Goal: Task Accomplishment & Management: Use online tool/utility

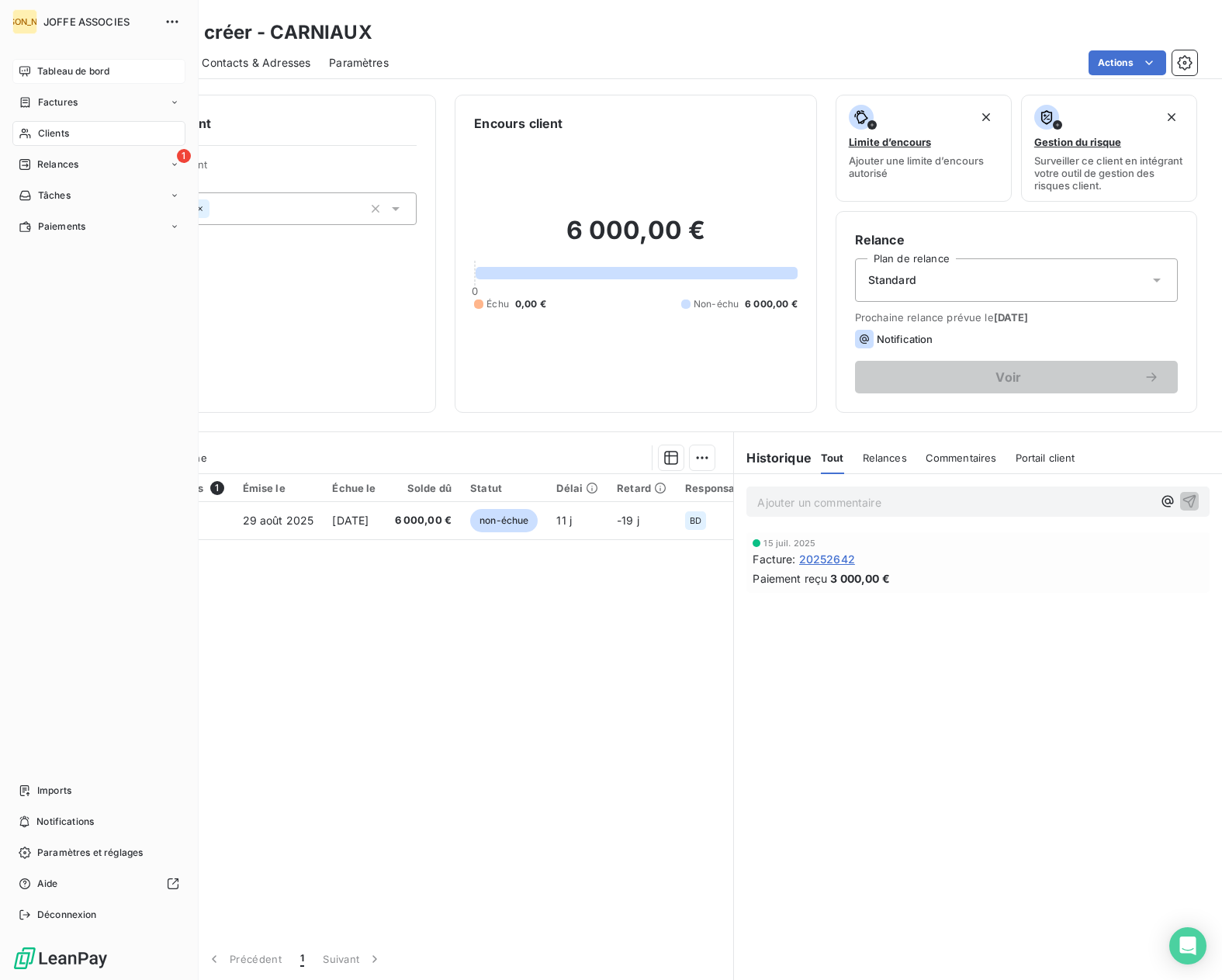
click at [24, 77] on icon at bounding box center [25, 71] width 13 height 13
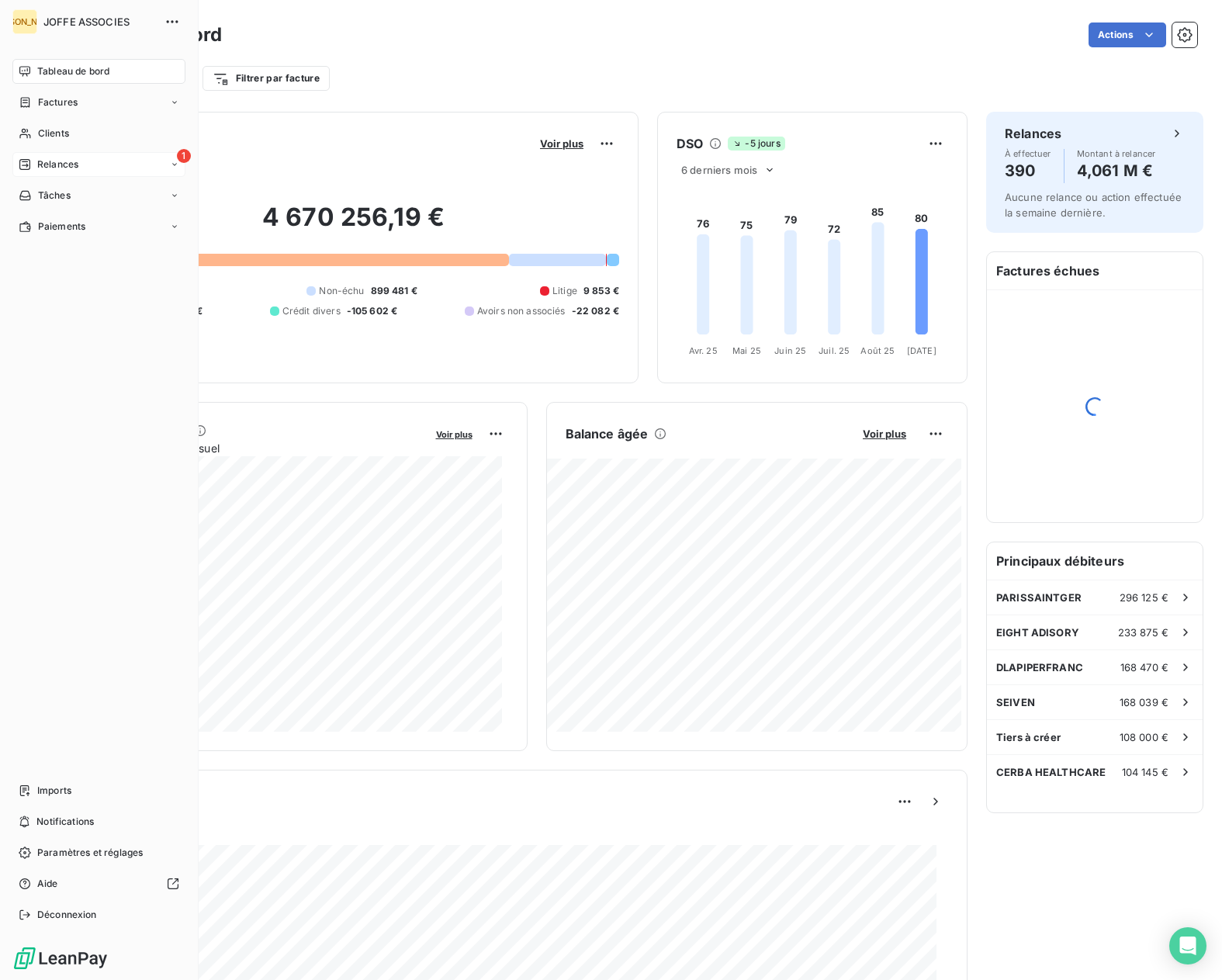
click at [38, 161] on span "Relances" at bounding box center [58, 165] width 42 height 14
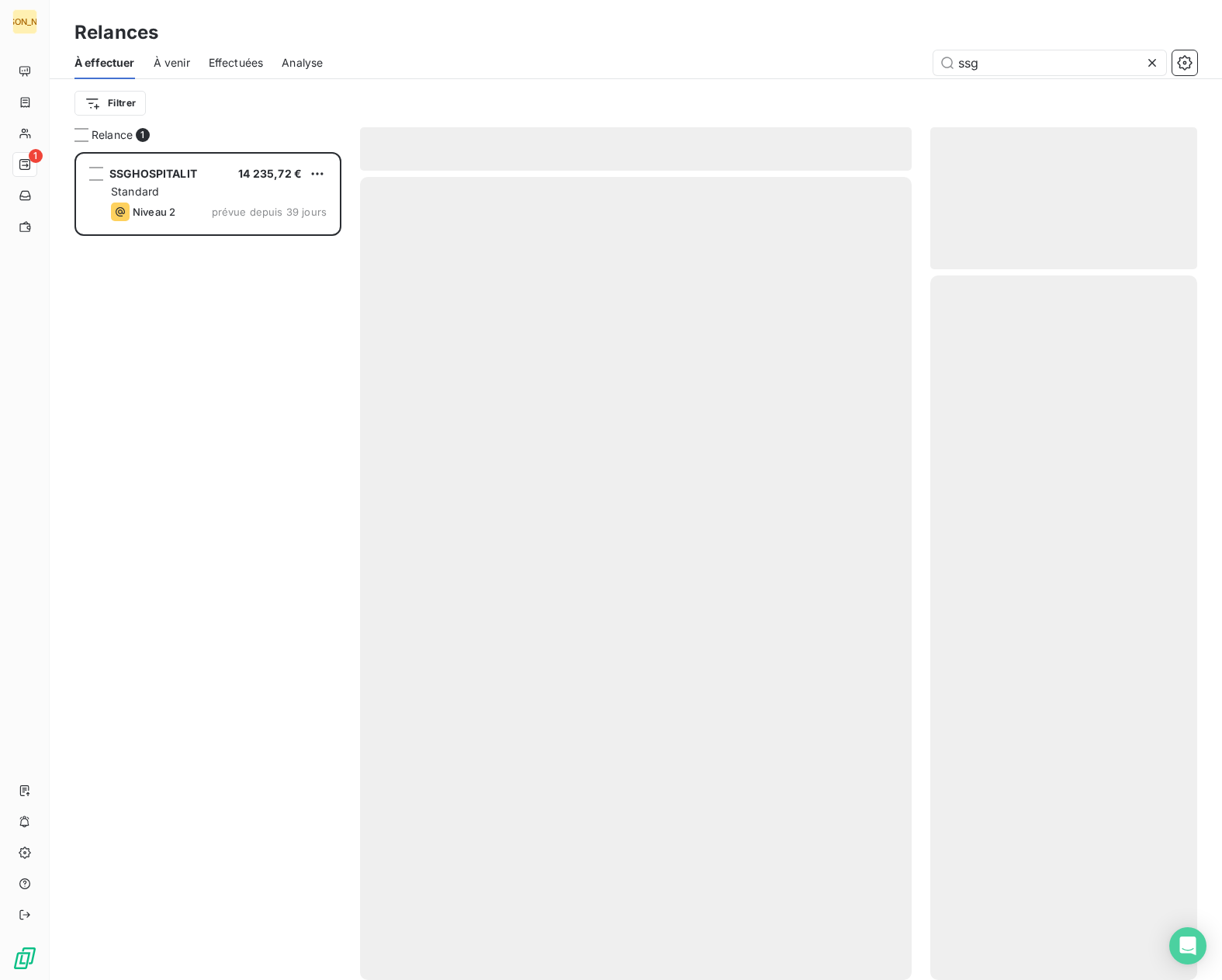
scroll to position [816, 255]
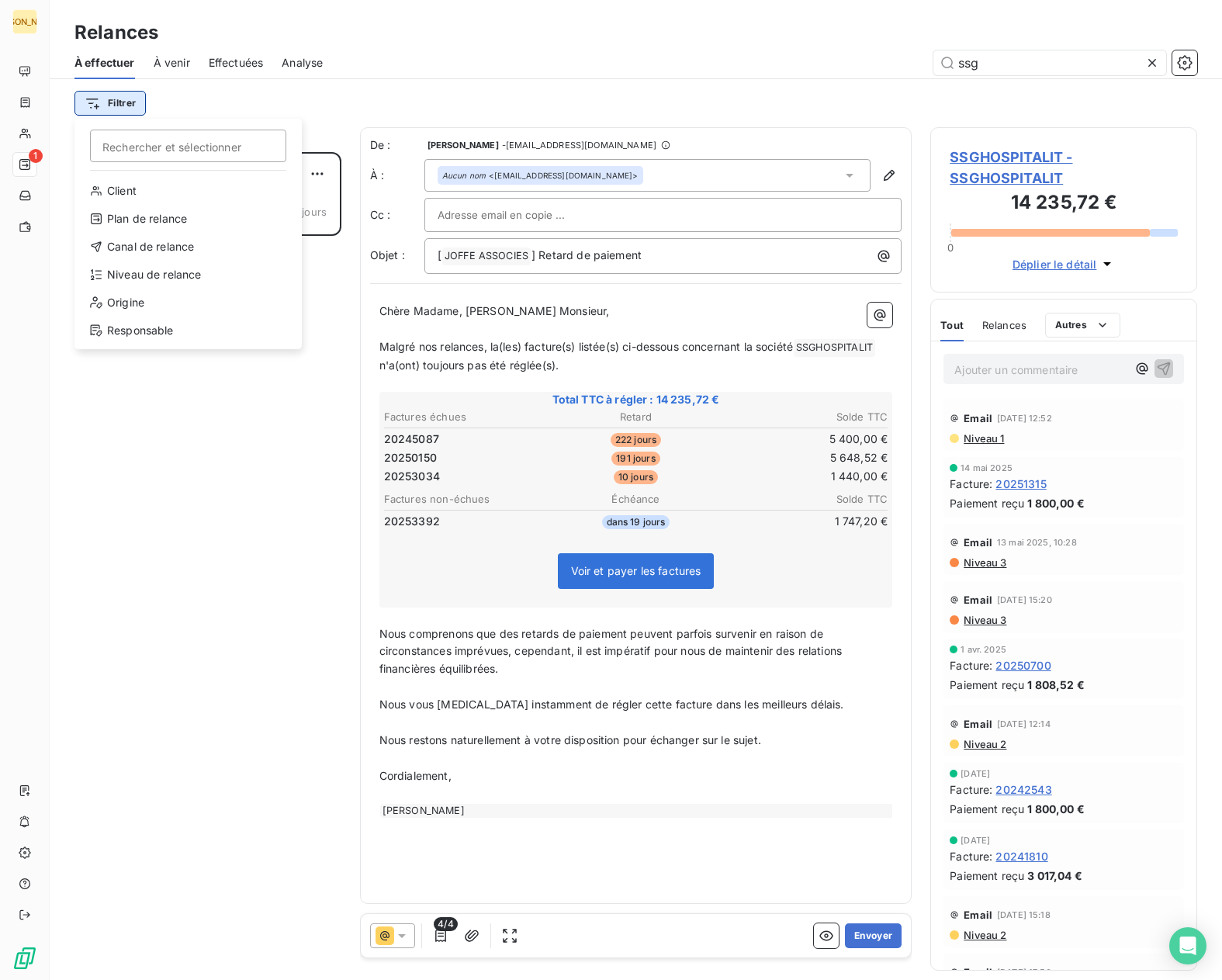
click at [128, 100] on html "JA 1 Relances À effectuer À venir Effectuées Analyse ssg Filtrer Rechercher et …" at bounding box center [611, 490] width 1222 height 980
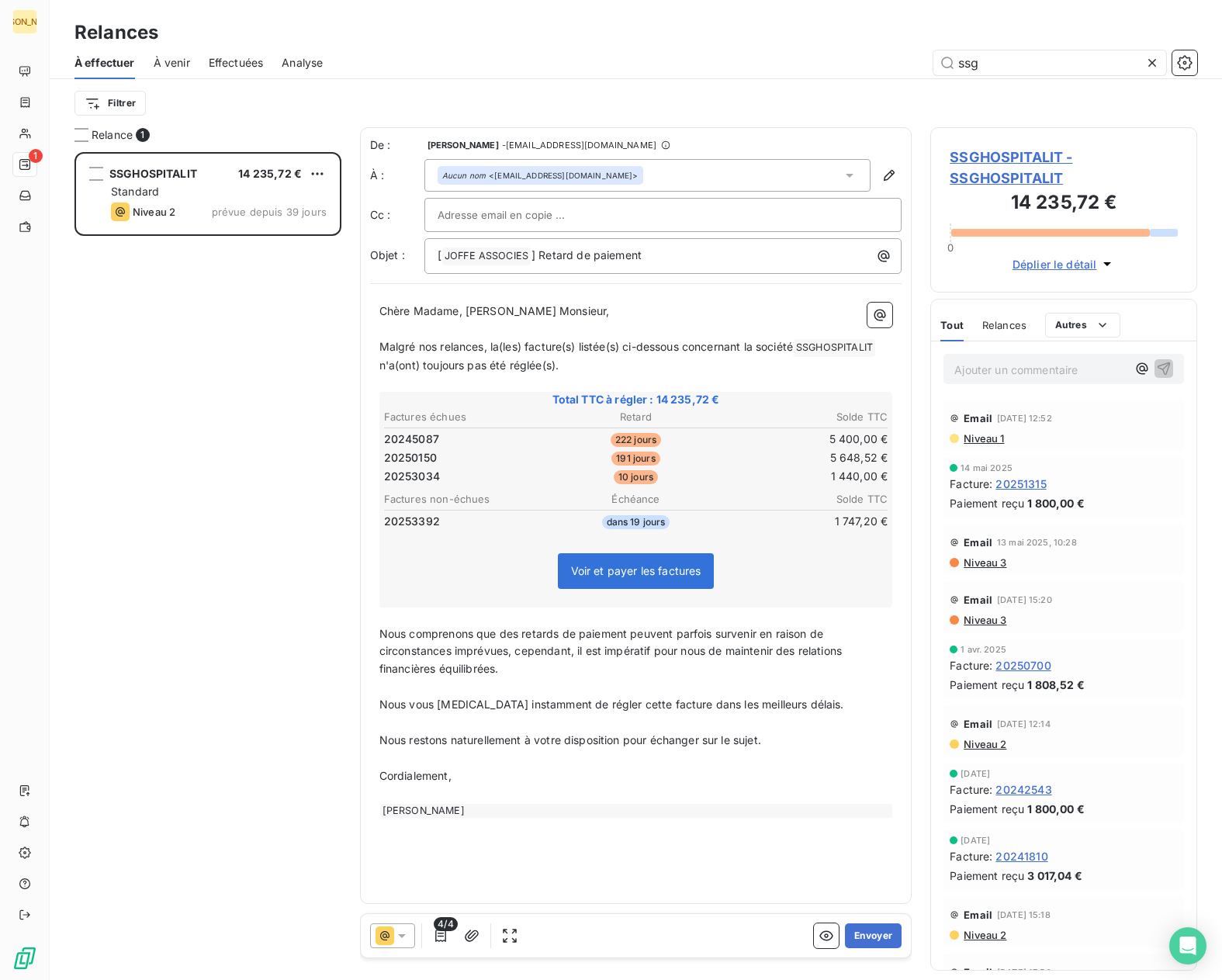
click at [1159, 67] on html "JA 1 Relances À effectuer À venir Effectuées Analyse ssg Filtrer Relance 1 SSGH…" at bounding box center [611, 490] width 1222 height 980
click at [1153, 64] on icon at bounding box center [1152, 63] width 16 height 16
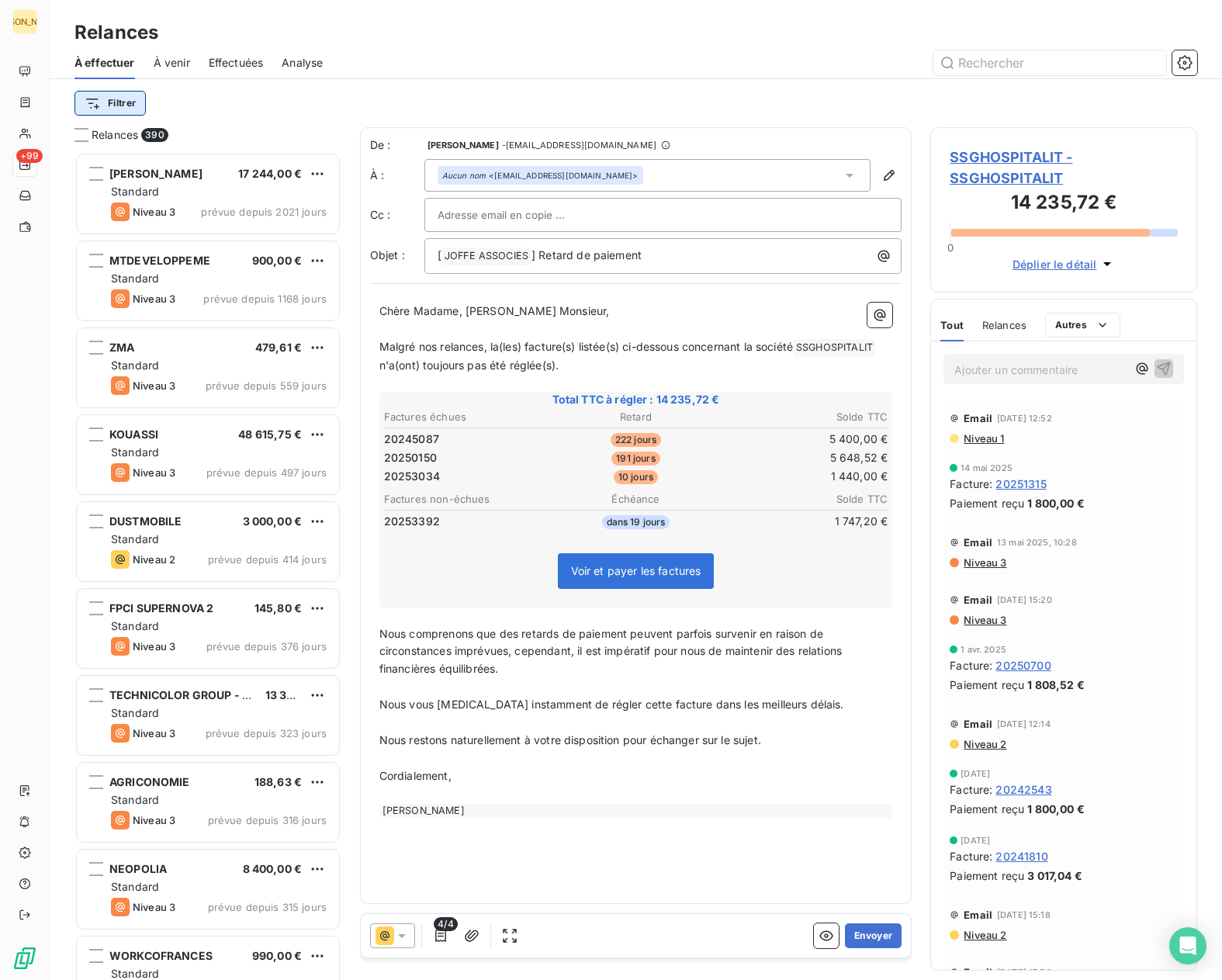
click at [117, 108] on html "JA +99 Relances À effectuer À venir Effectuées Analyse Filtrer Relances 390 [PE…" at bounding box center [611, 490] width 1222 height 980
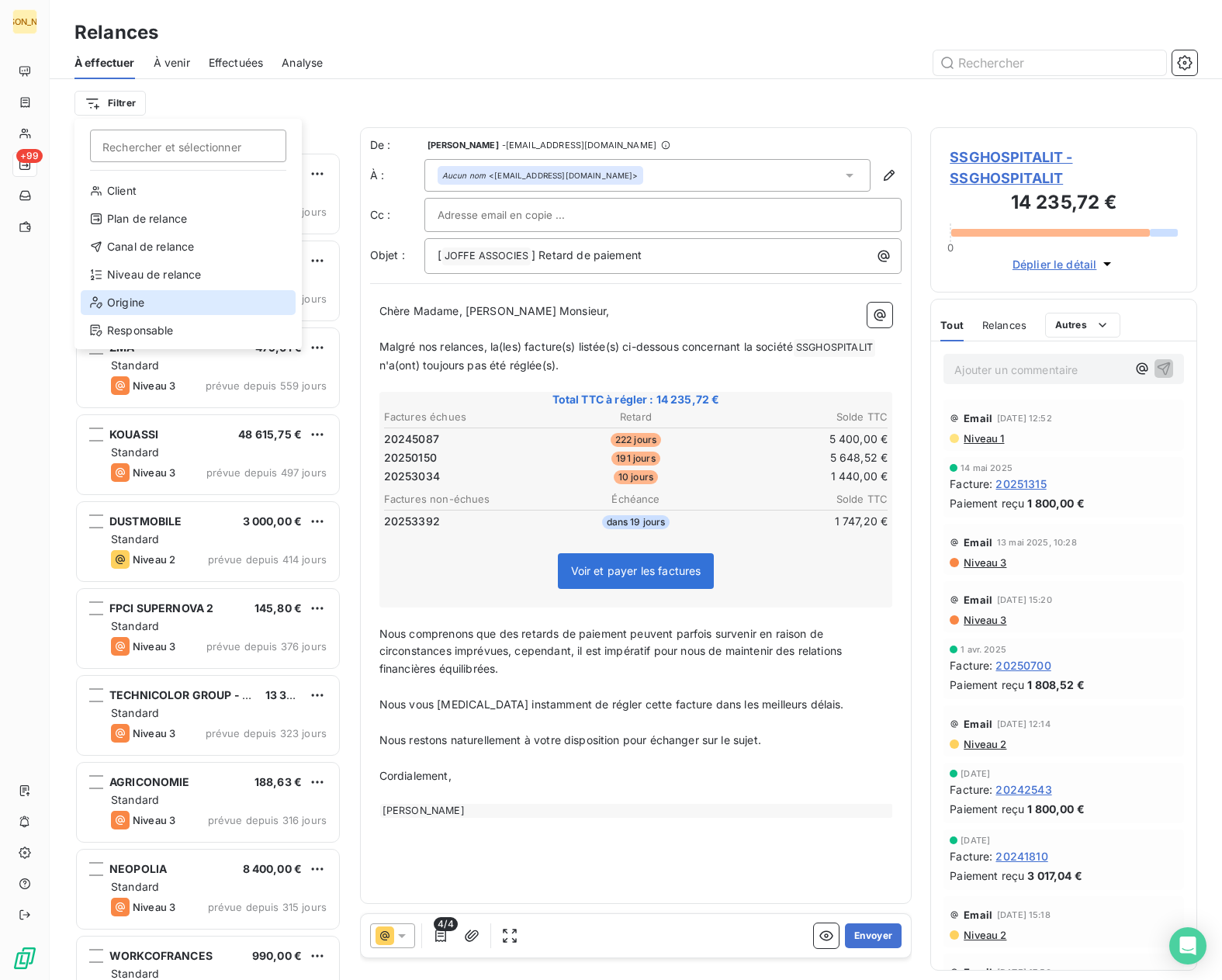
click at [135, 305] on div "Origine" at bounding box center [188, 302] width 215 height 25
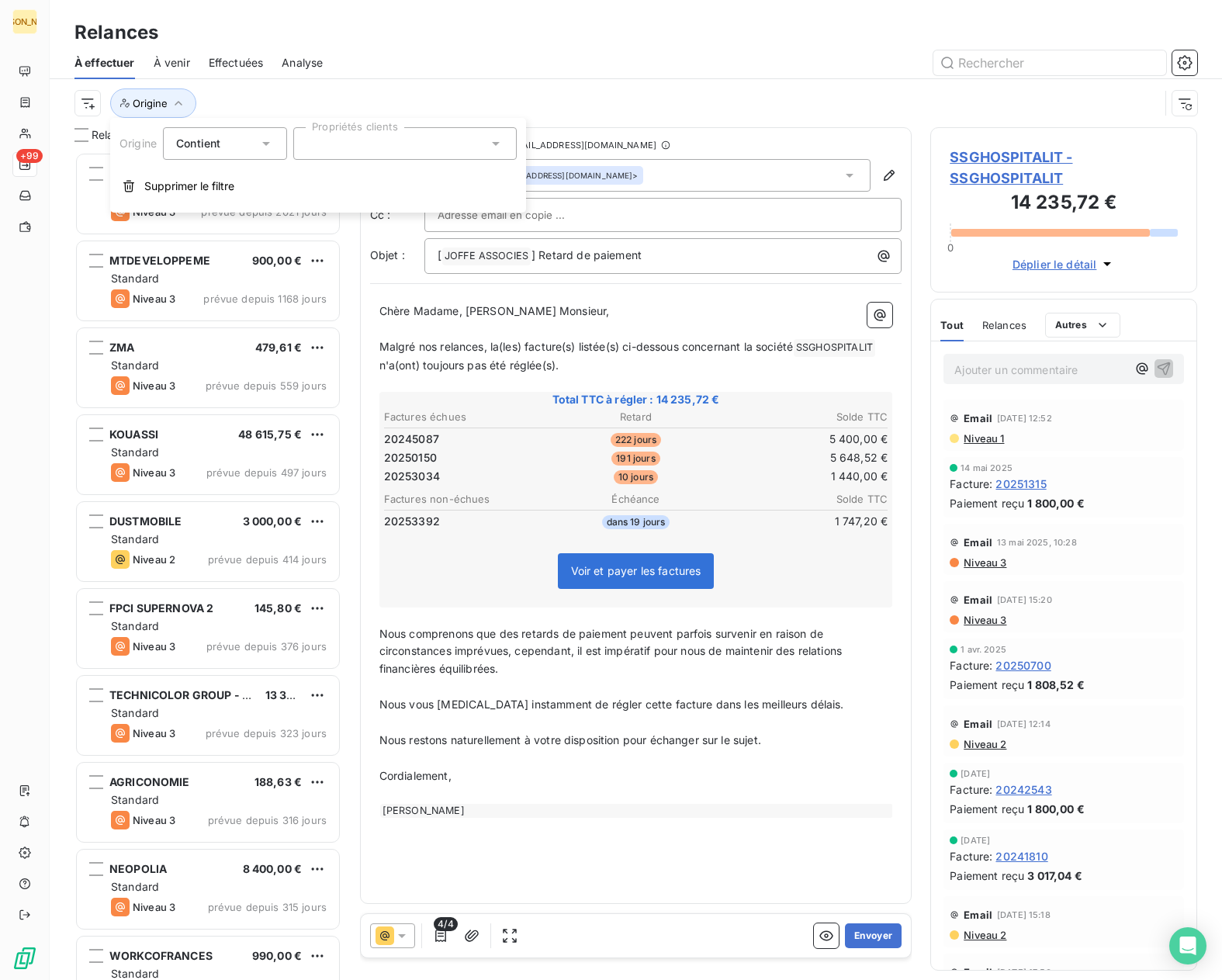
click at [381, 145] on div at bounding box center [404, 143] width 223 height 33
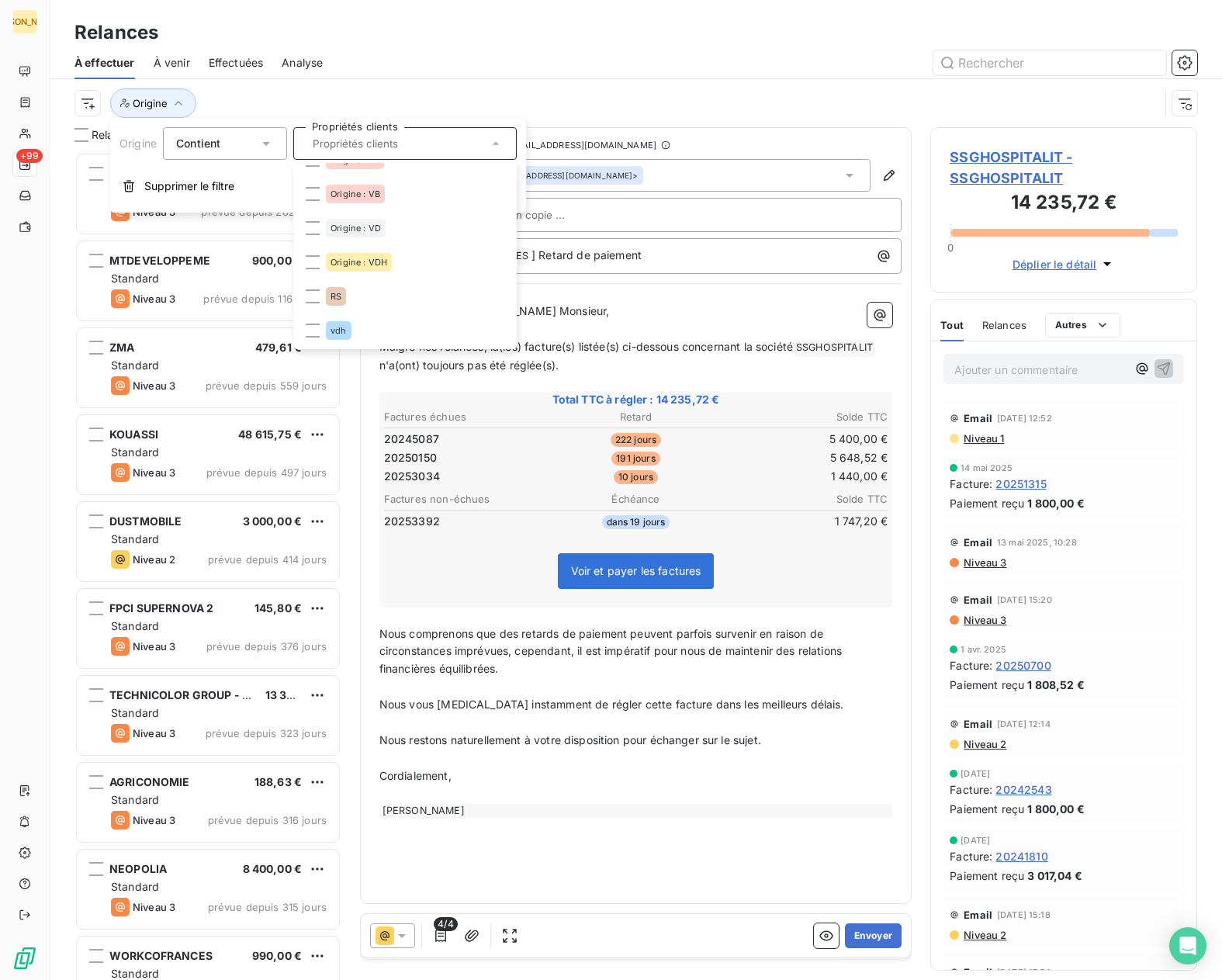
scroll to position [593, 0]
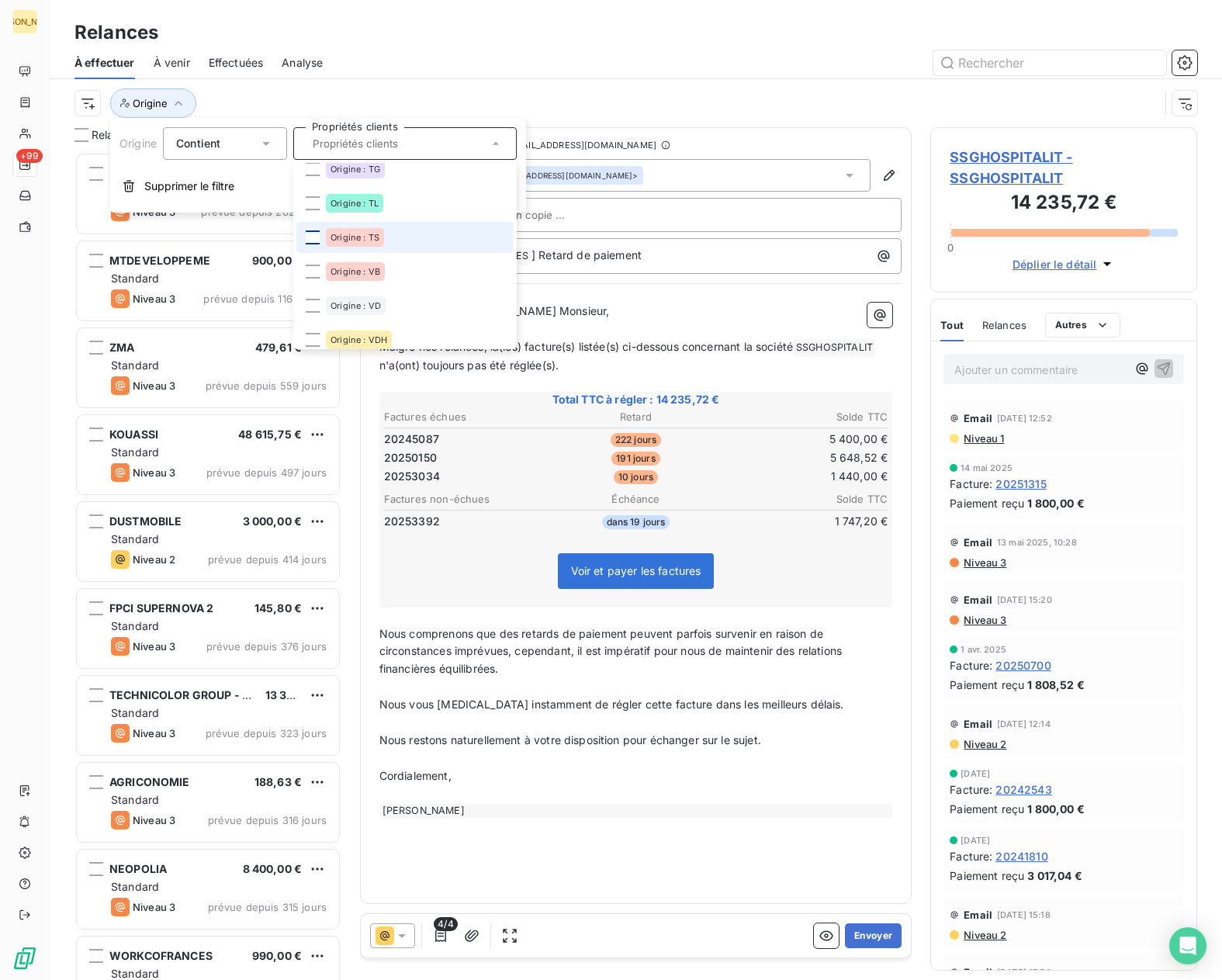
click at [313, 238] on div at bounding box center [313, 237] width 14 height 14
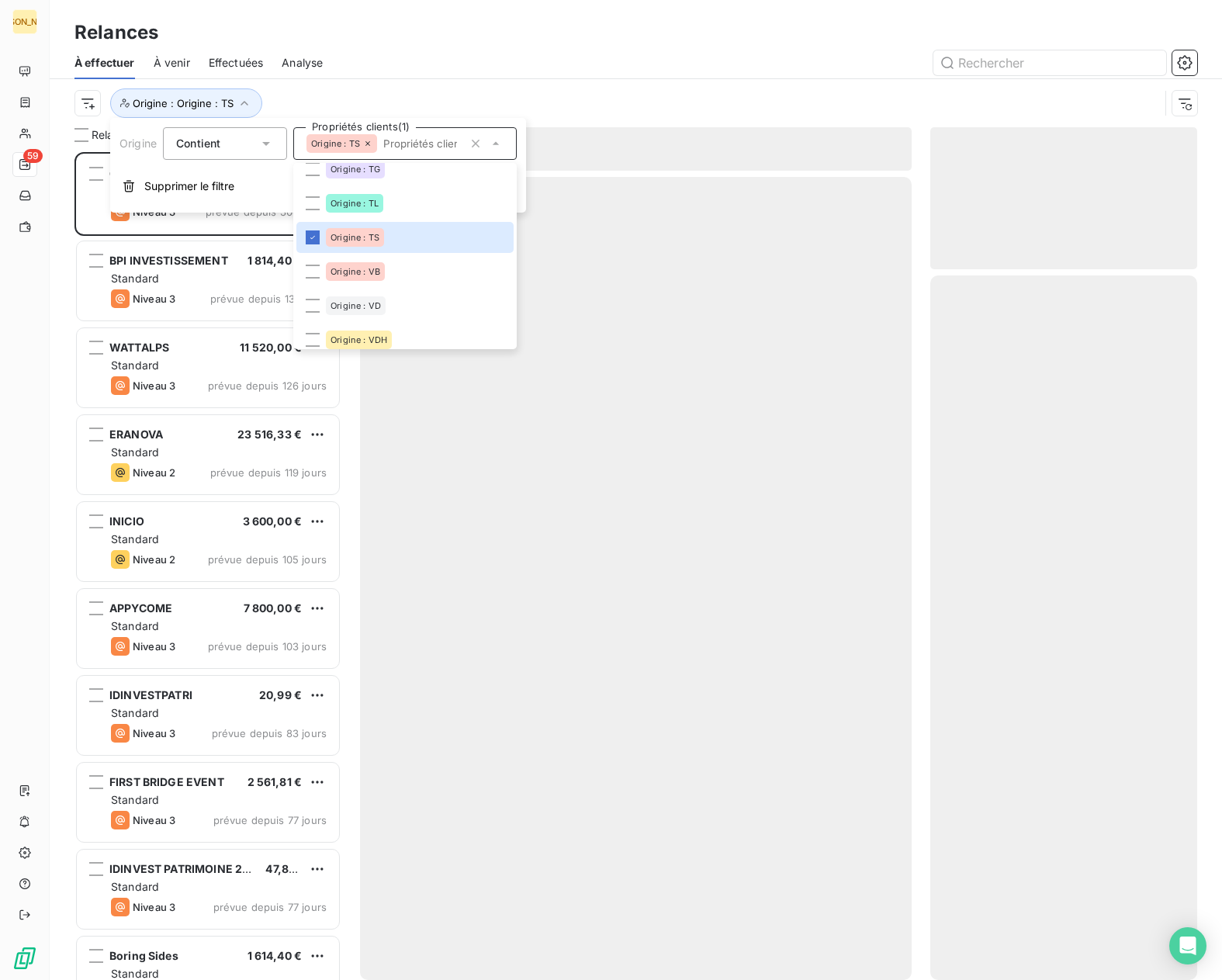
scroll to position [816, 255]
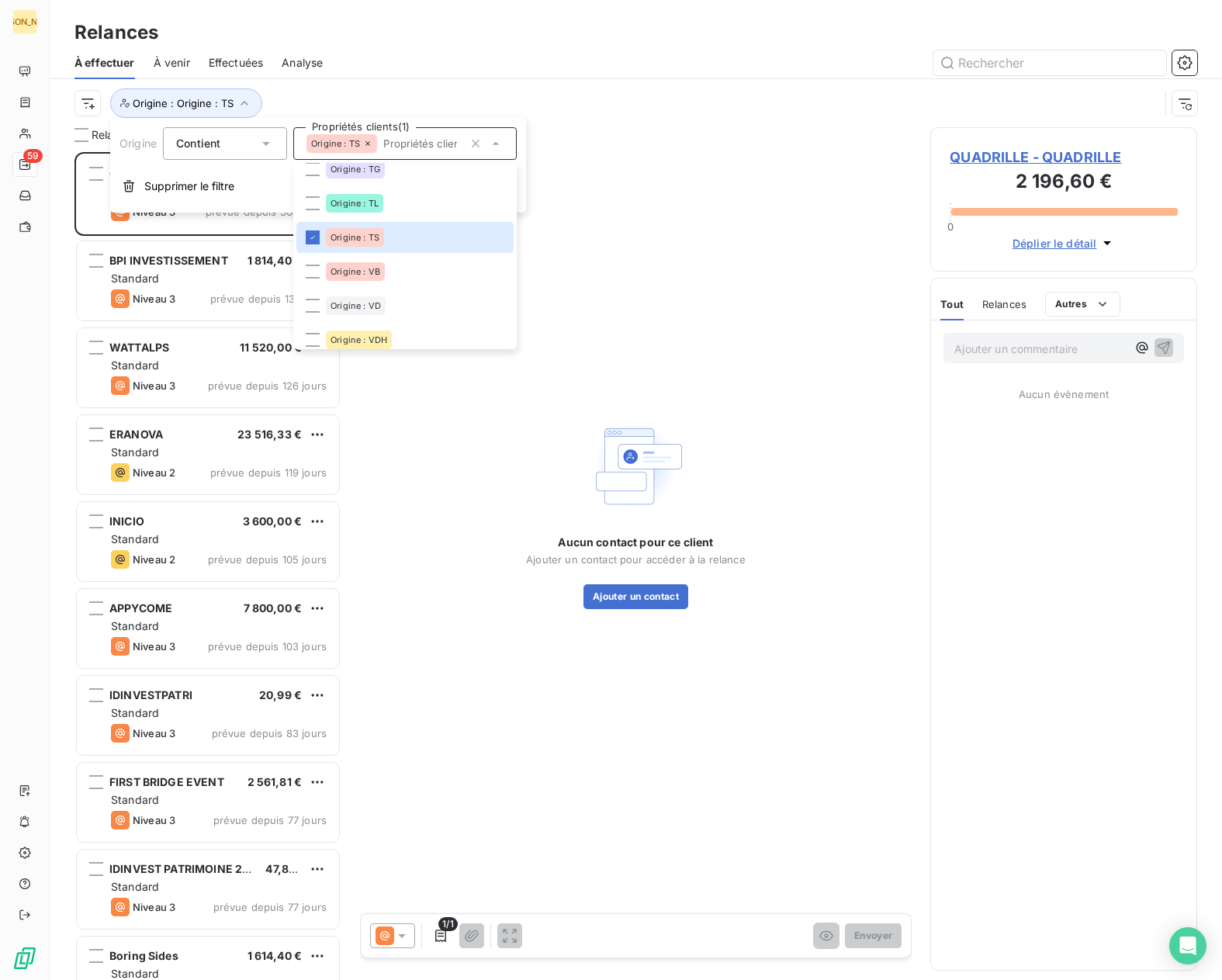
click at [461, 58] on div at bounding box center [769, 63] width 856 height 25
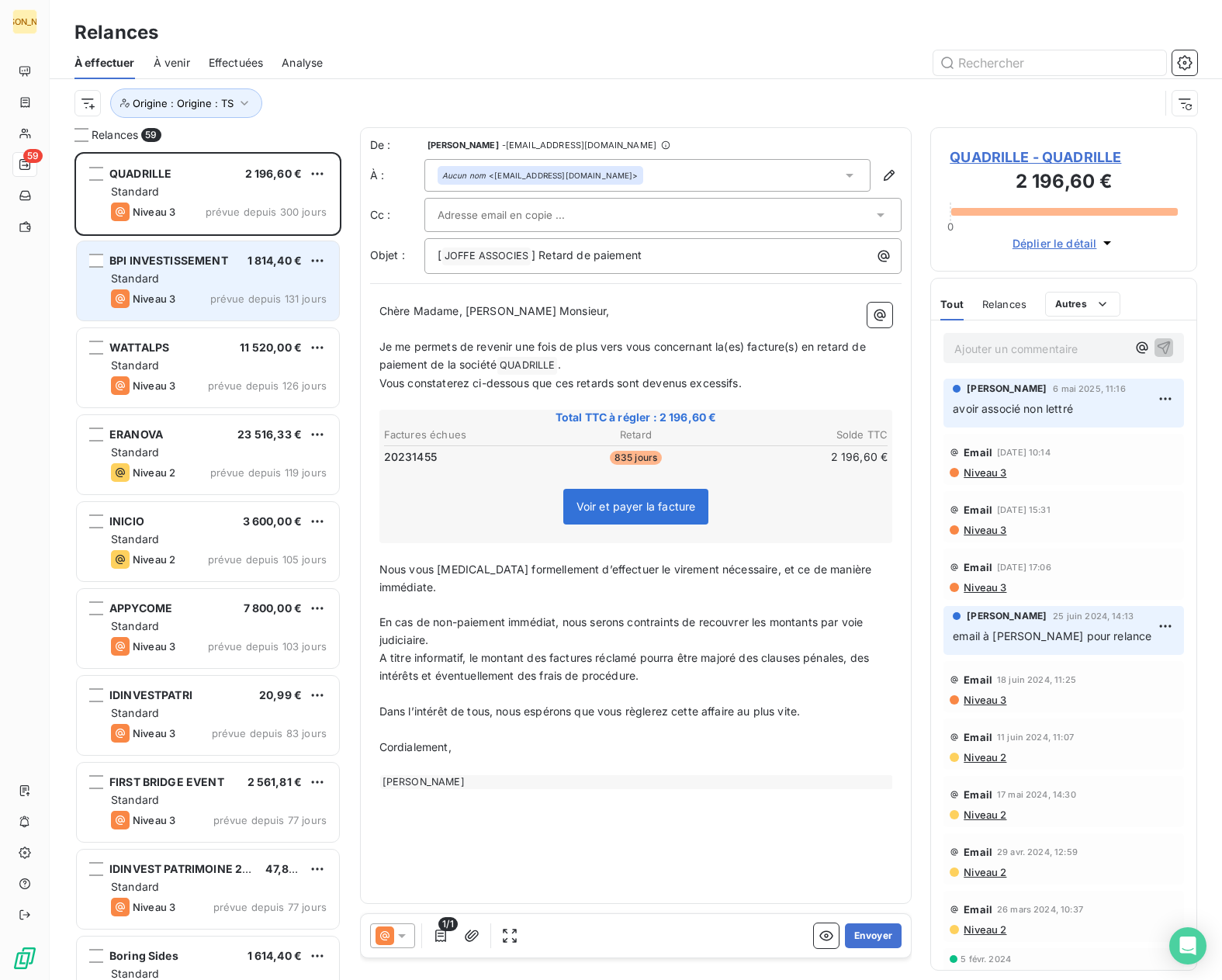
click at [241, 277] on div "Standard" at bounding box center [219, 279] width 215 height 16
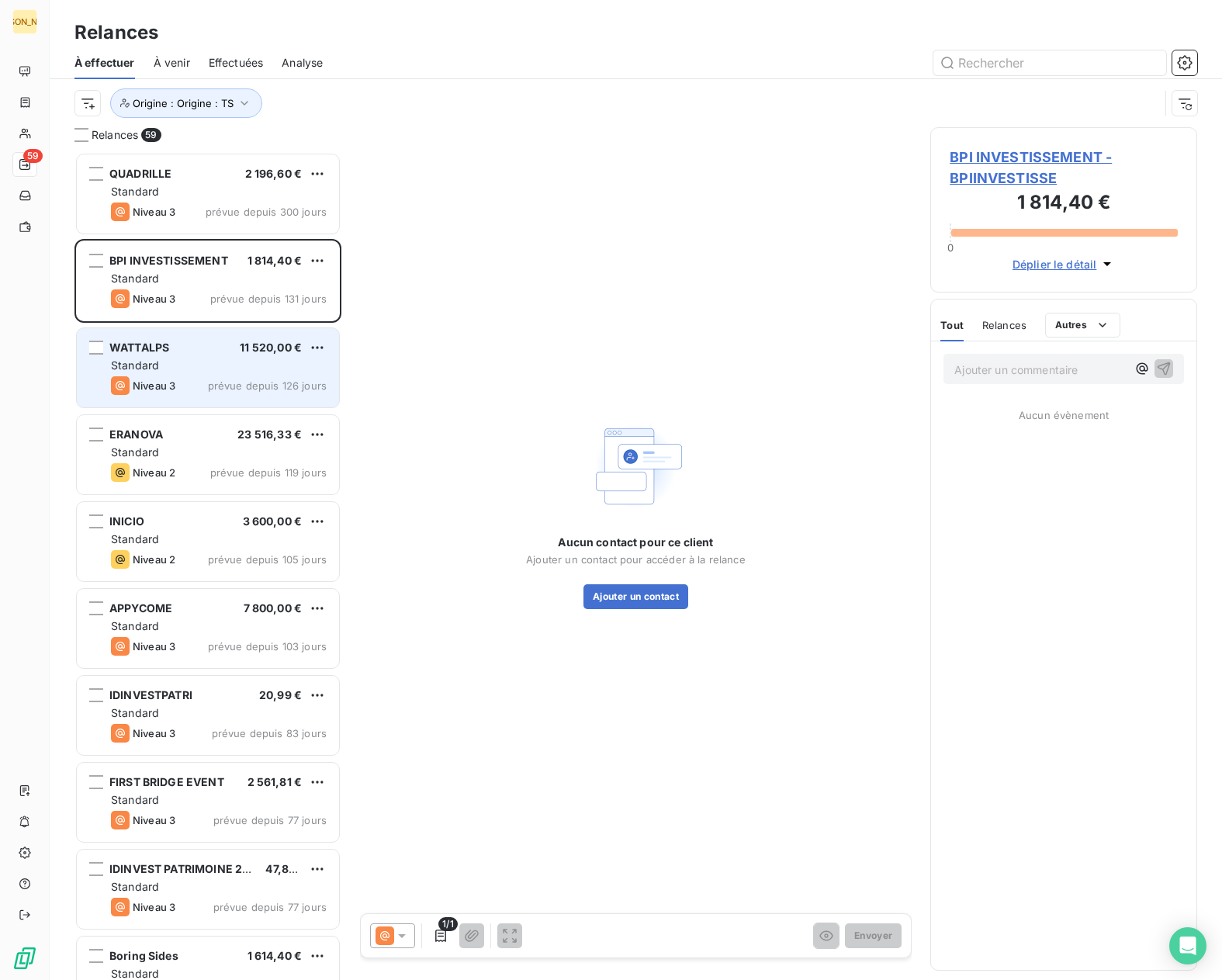
click at [231, 386] on span "prévue depuis 126 jours" at bounding box center [267, 385] width 119 height 13
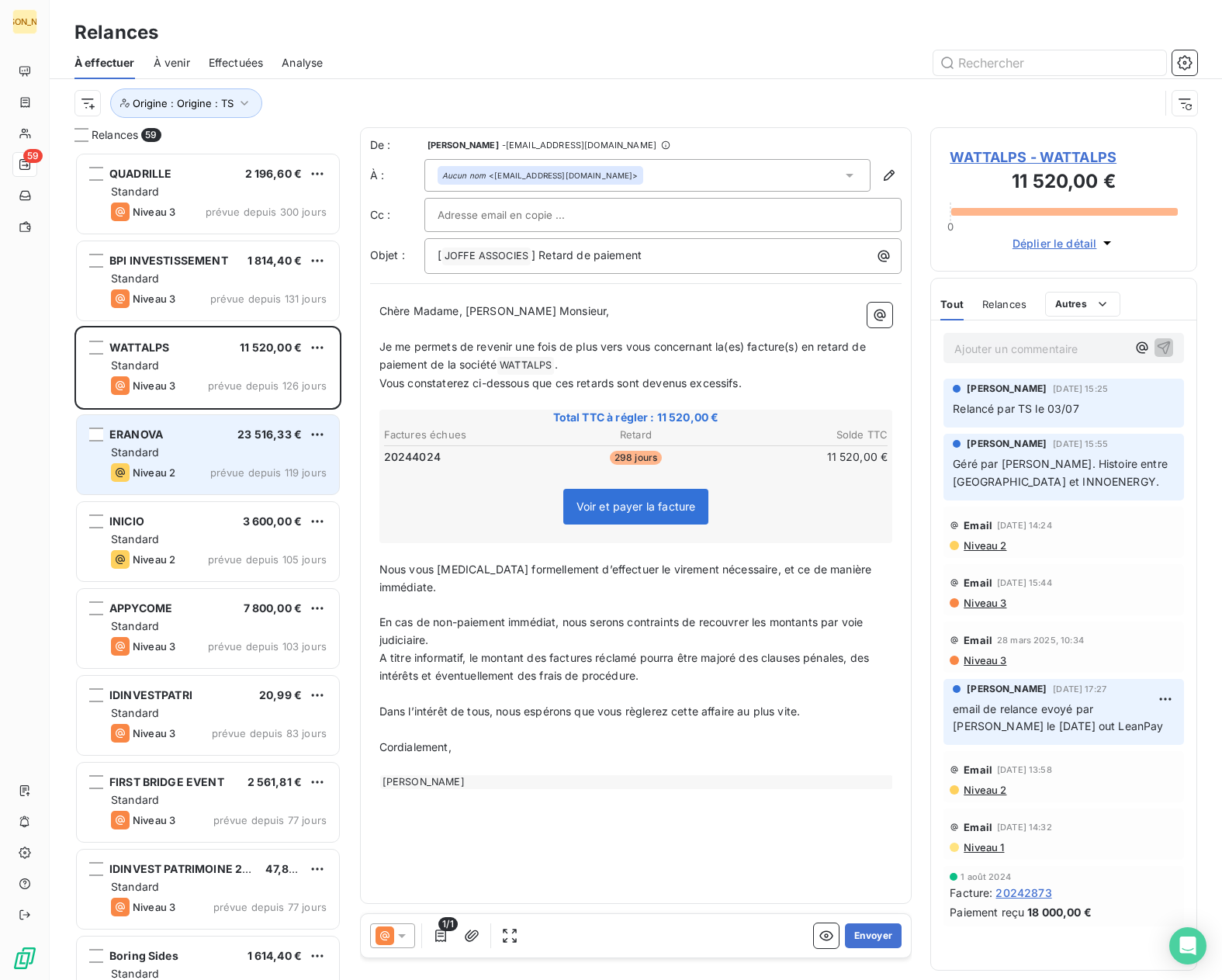
click at [233, 445] on div "Standard" at bounding box center [219, 453] width 215 height 16
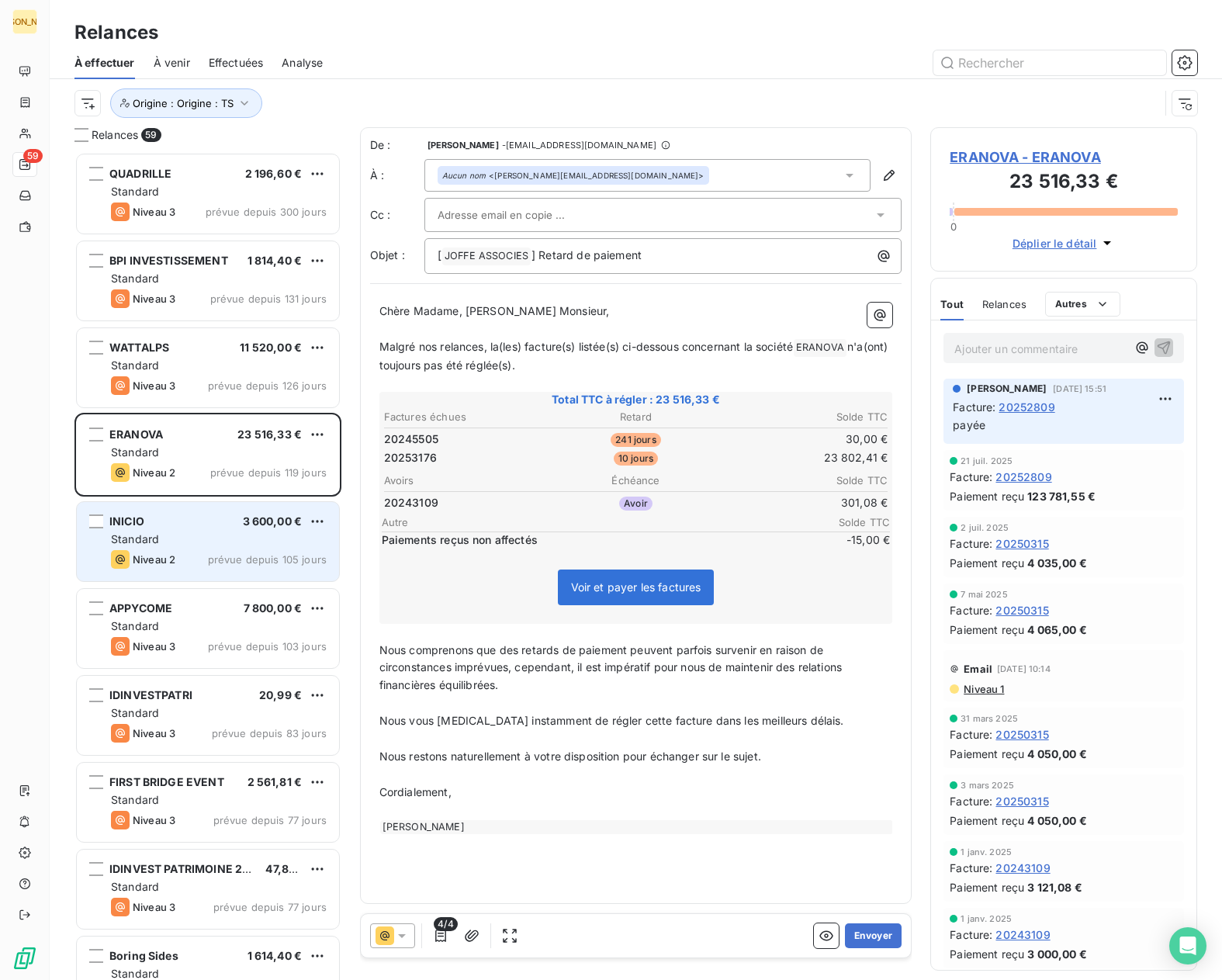
click at [224, 524] on div "INICIO 3 600,00 €" at bounding box center [219, 522] width 215 height 14
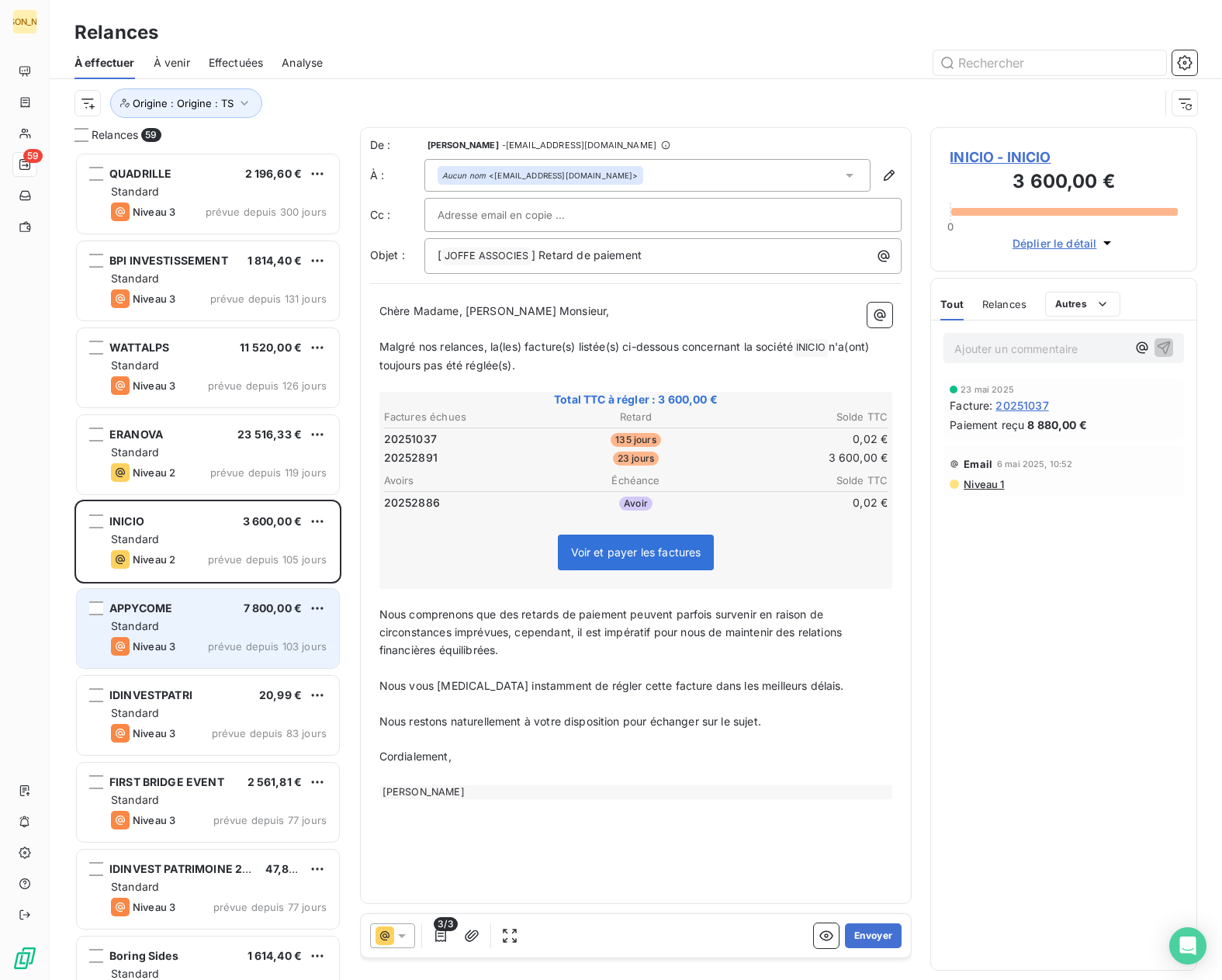
click at [224, 607] on div "APPYCOME 7 800,00 €" at bounding box center [219, 609] width 215 height 14
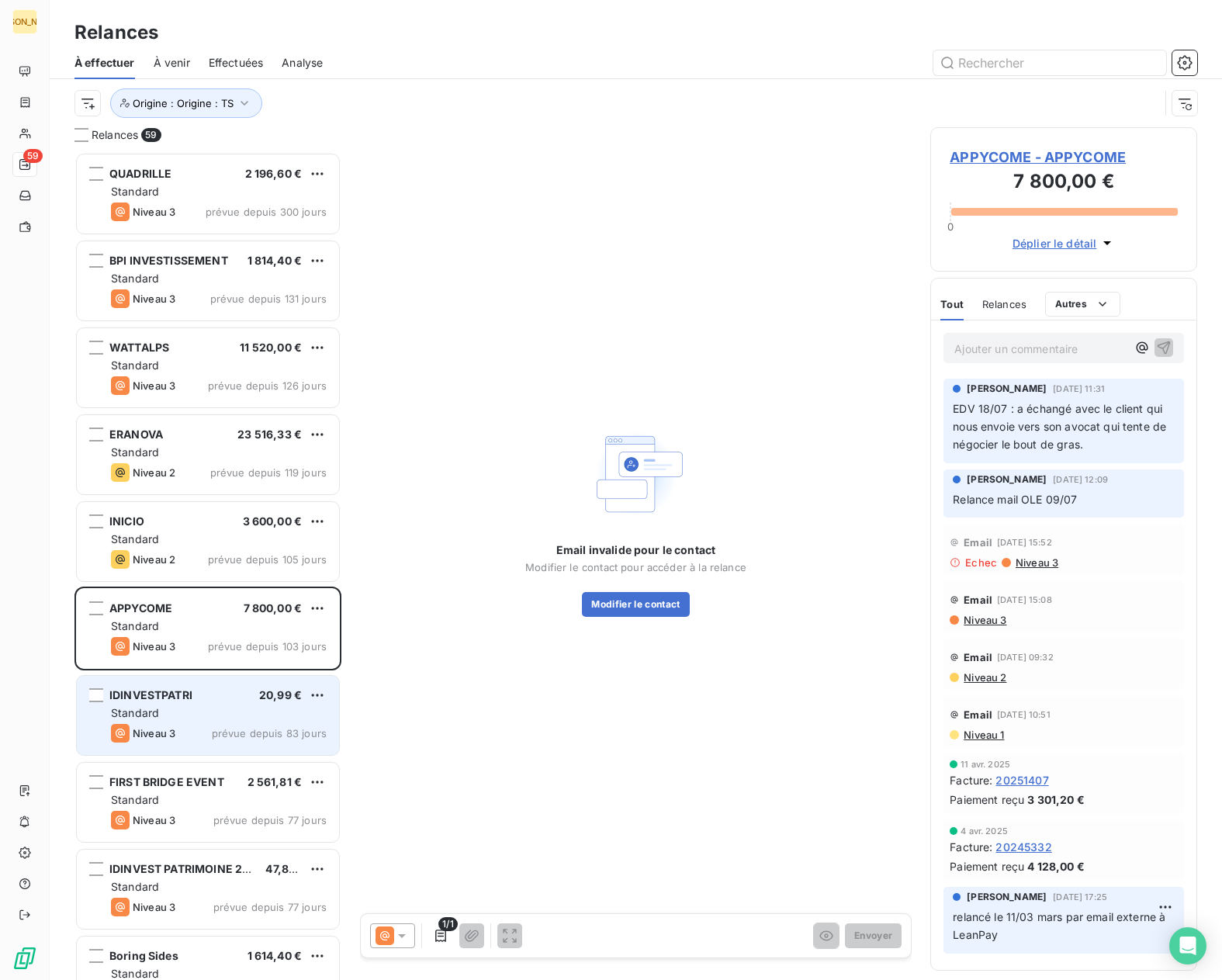
click at [212, 688] on div "IDINVESTPATRI 20,99 € Standard Niveau 3 prévue depuis 83 jours" at bounding box center [208, 715] width 262 height 79
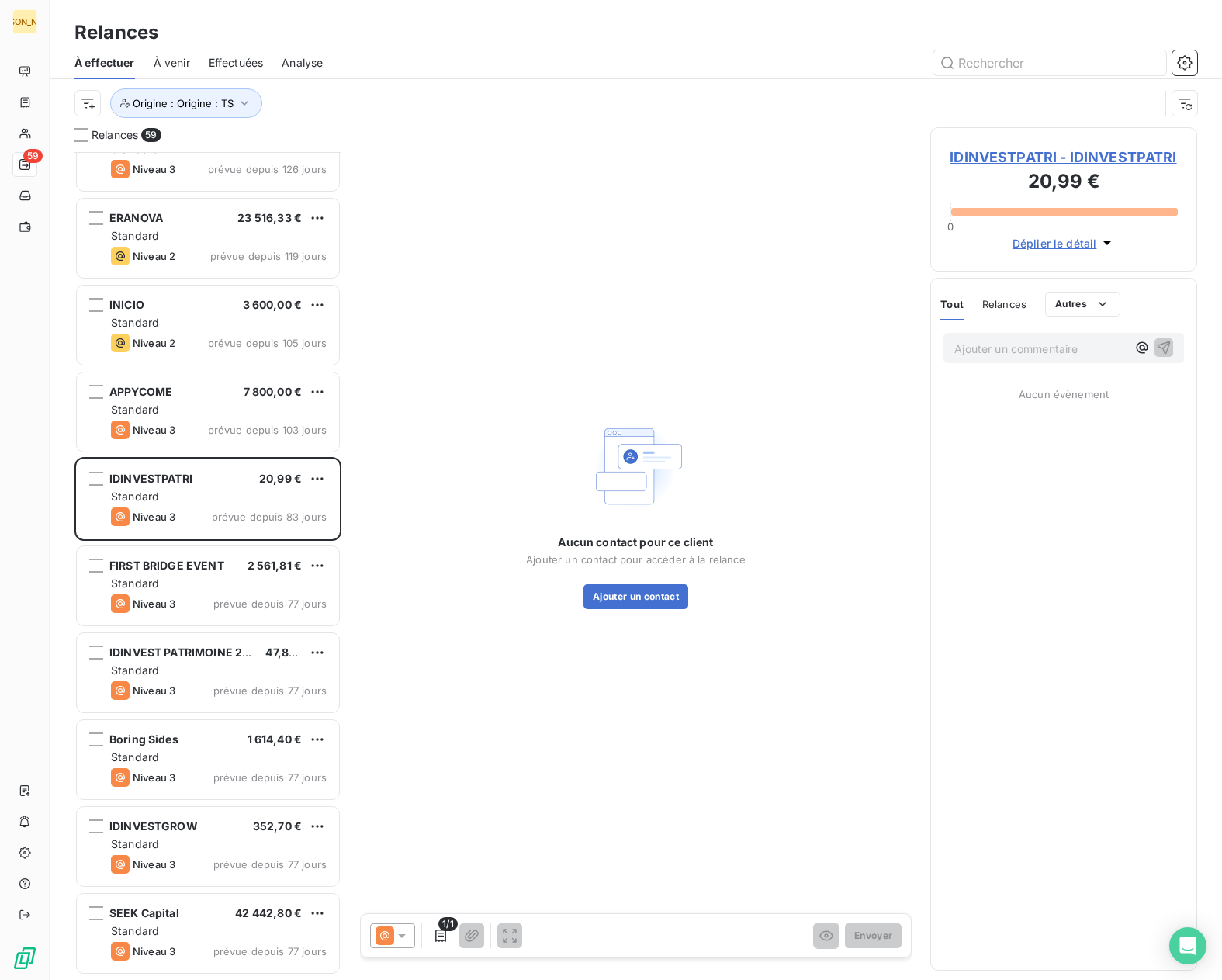
scroll to position [233, 0]
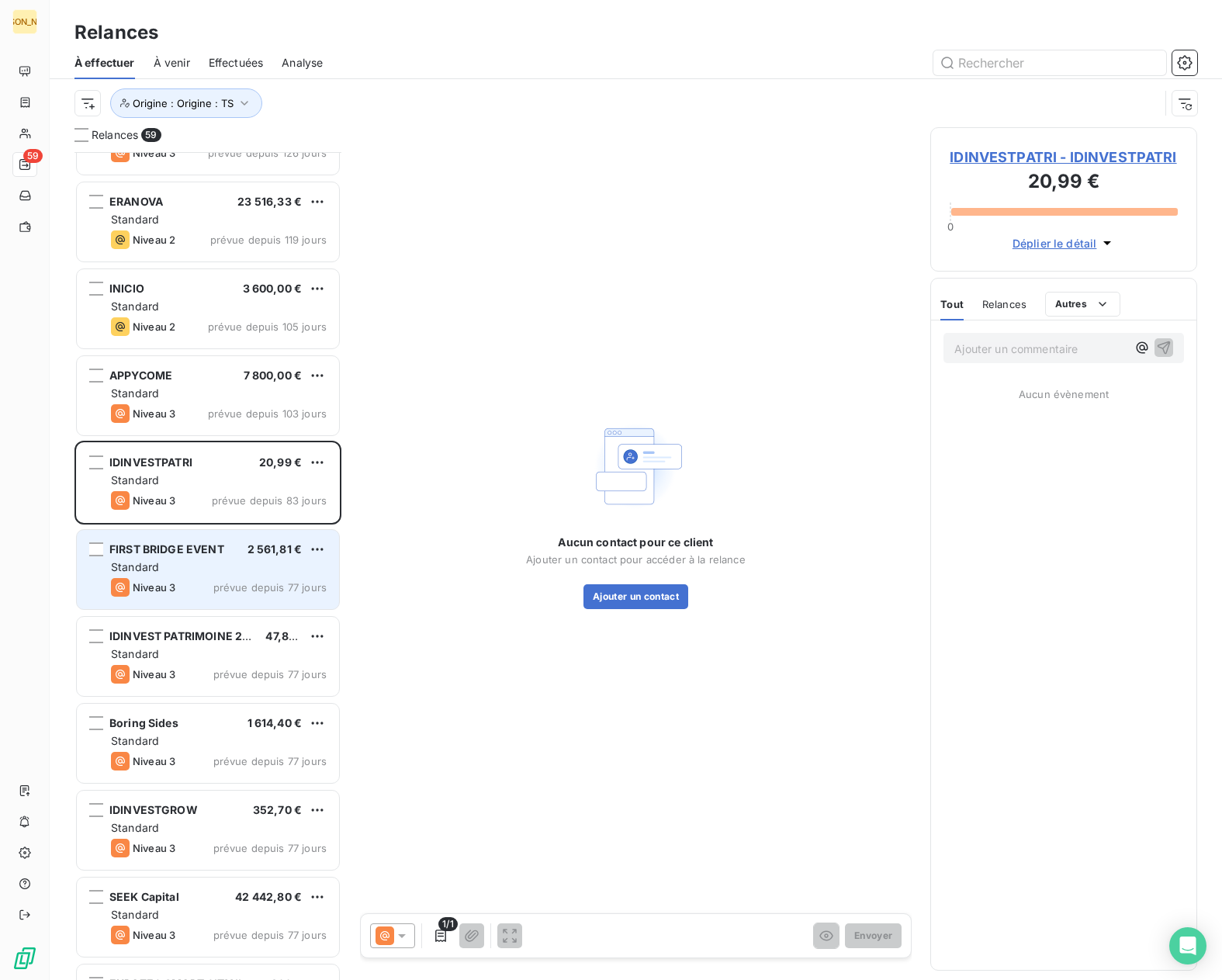
click at [200, 577] on div "FIRST BRIDGE EVENT 2 561,81 € Standard Niveau 3 prévue depuis 77 jours" at bounding box center [208, 570] width 262 height 79
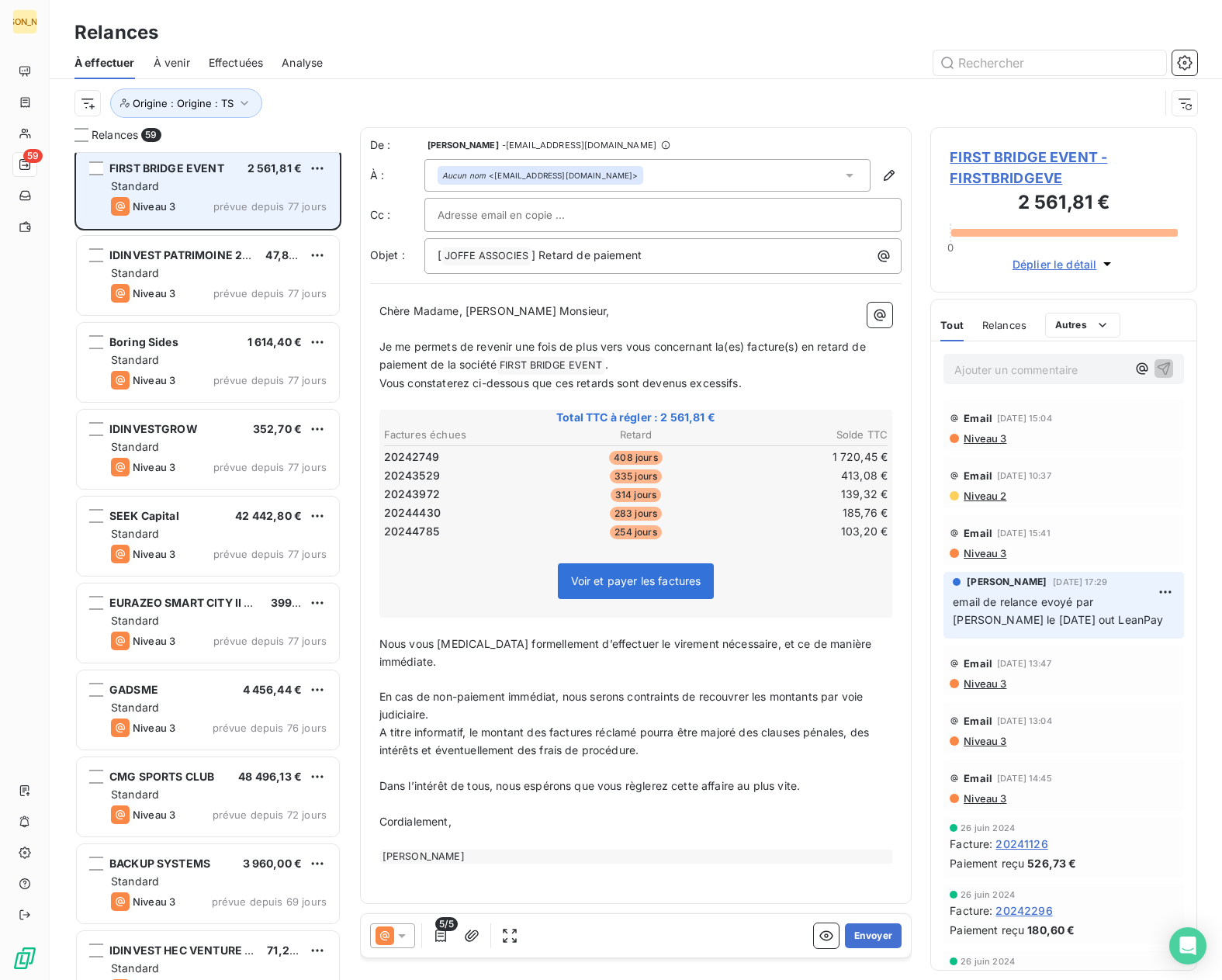
scroll to position [621, 0]
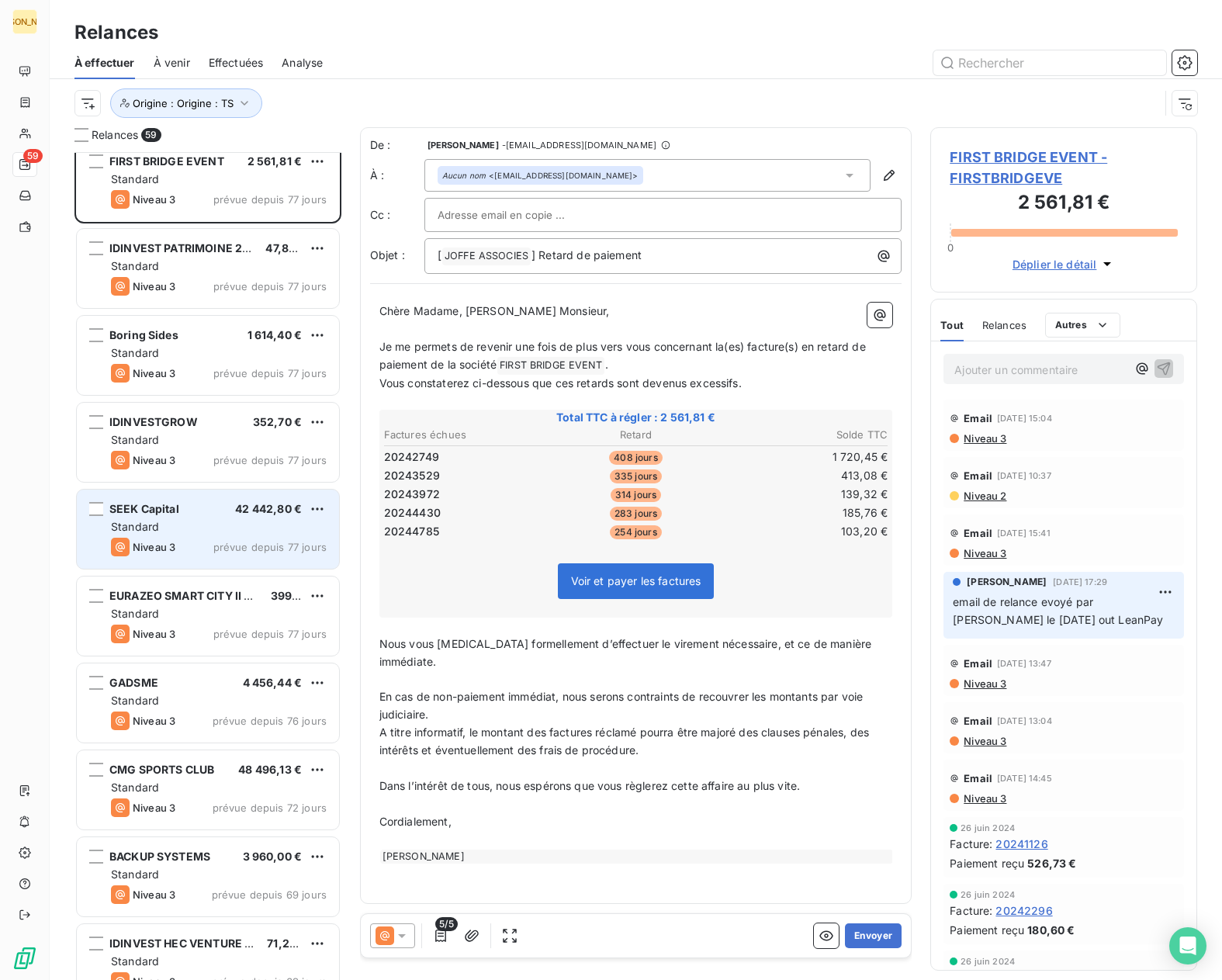
click at [204, 527] on div "Standard" at bounding box center [219, 527] width 215 height 16
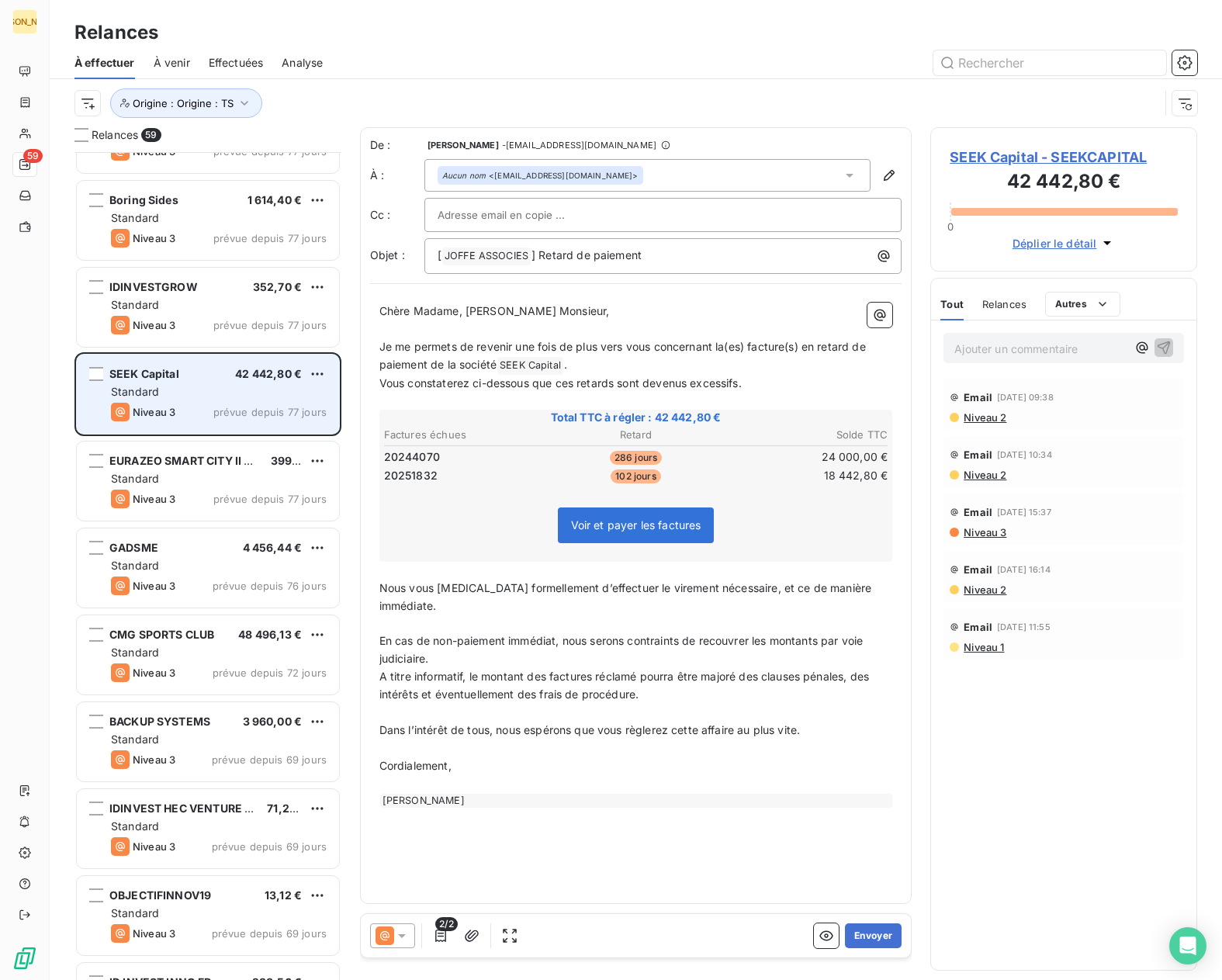
scroll to position [855, 0]
